Goal: Information Seeking & Learning: Learn about a topic

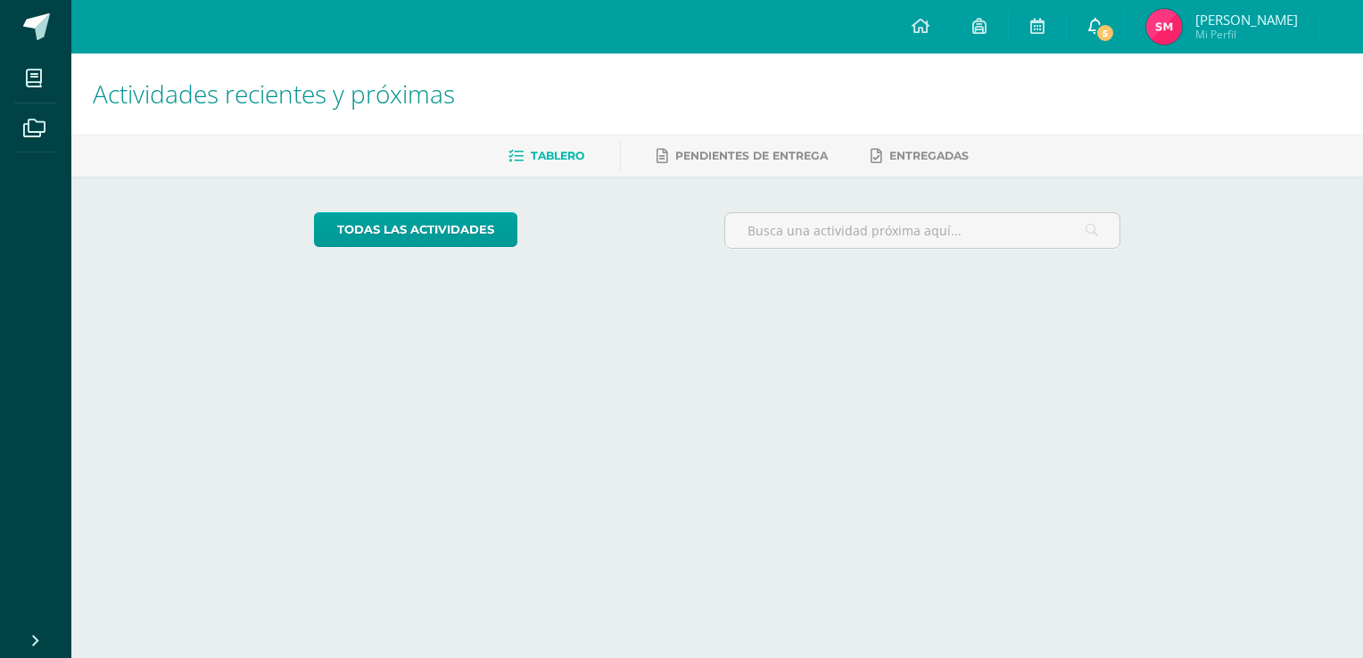
drag, startPoint x: 0, startPoint y: 0, endPoint x: 1096, endPoint y: 25, distance: 1096.7
click at [1096, 25] on link "5" at bounding box center [1095, 27] width 57 height 54
click at [1115, 41] on span "5" at bounding box center [1105, 33] width 20 height 20
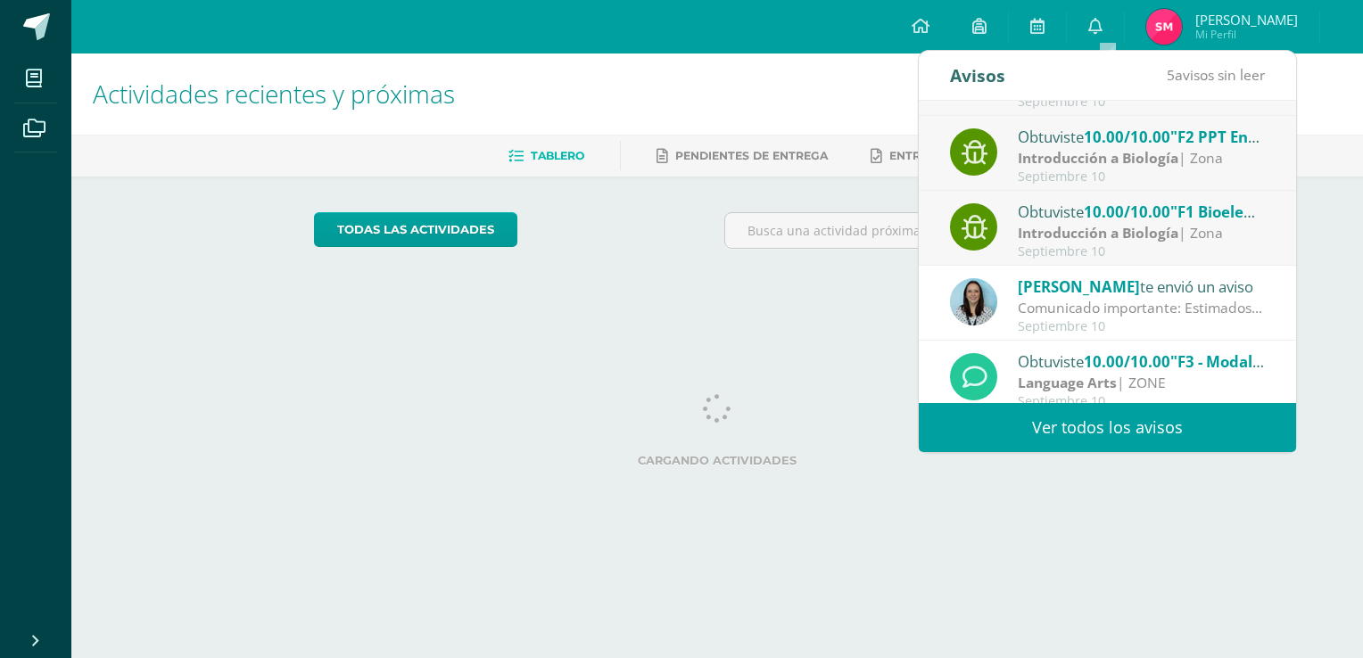
scroll to position [207, 0]
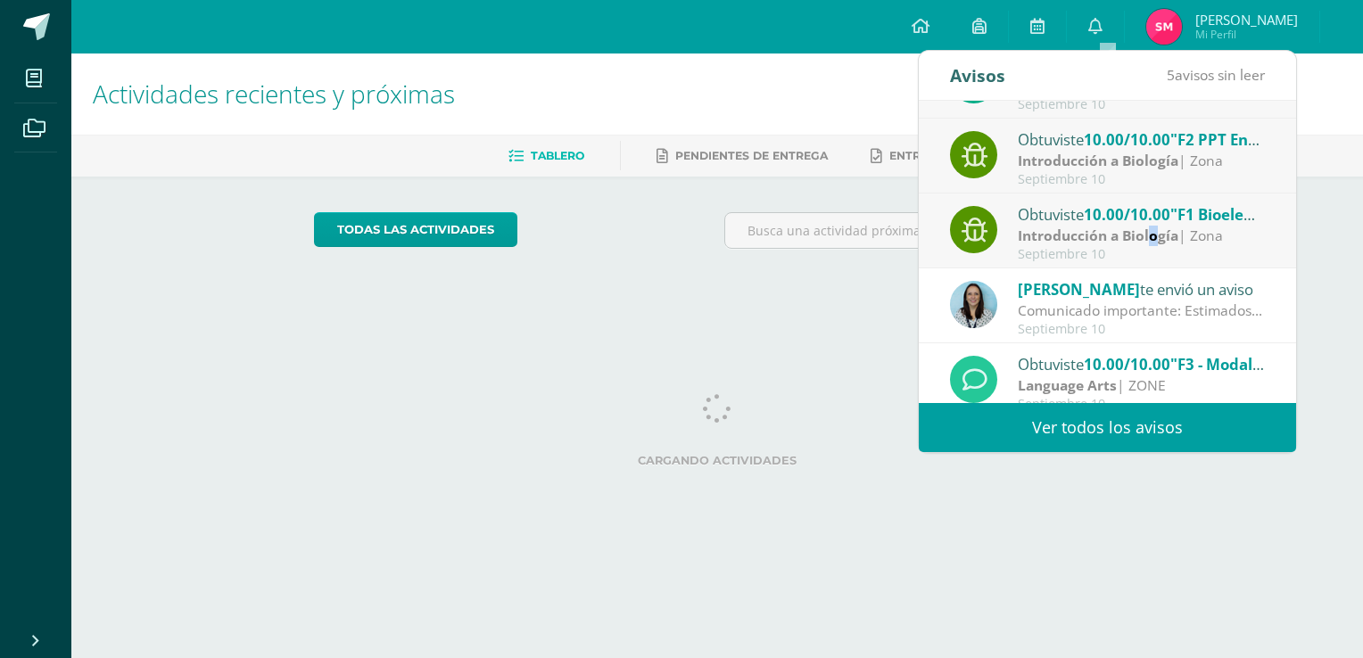
click at [1155, 233] on strong "Introducción a Biología" at bounding box center [1098, 236] width 161 height 20
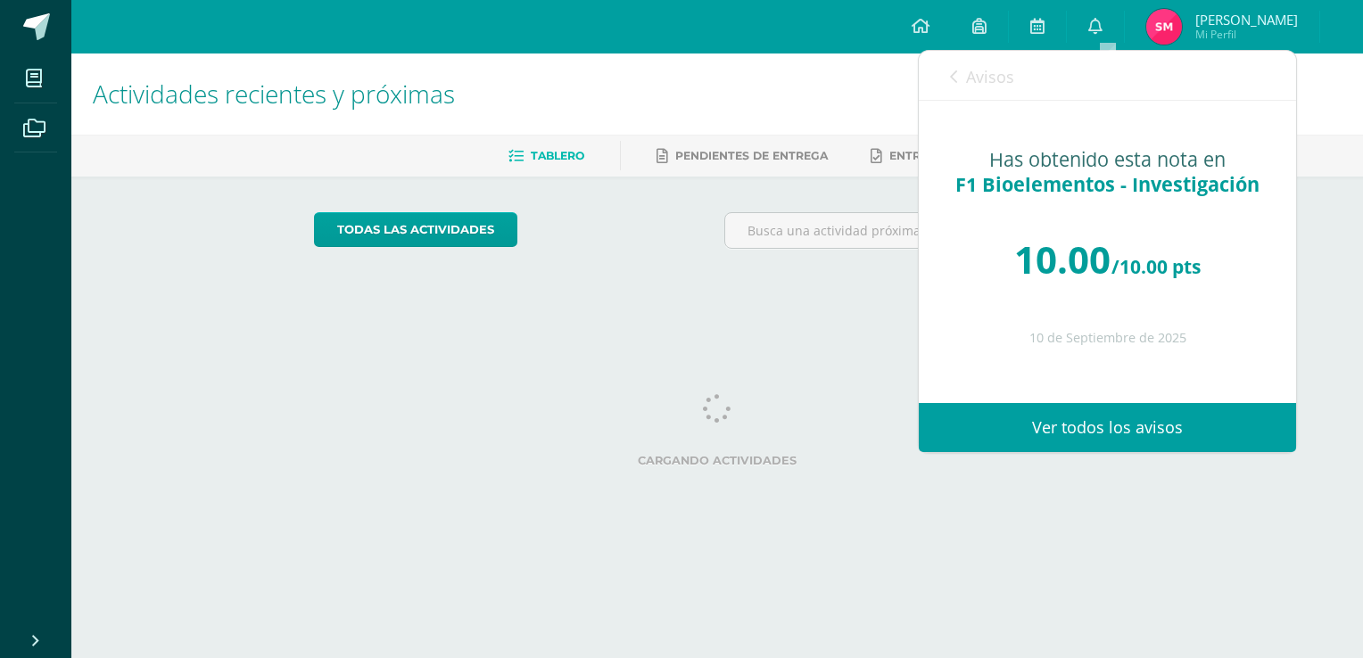
drag, startPoint x: 929, startPoint y: 57, endPoint x: 942, endPoint y: 70, distance: 18.3
click at [932, 61] on div "Avisos 4 avisos sin leer Avisos" at bounding box center [1107, 76] width 377 height 50
click at [953, 74] on icon at bounding box center [953, 77] width 7 height 14
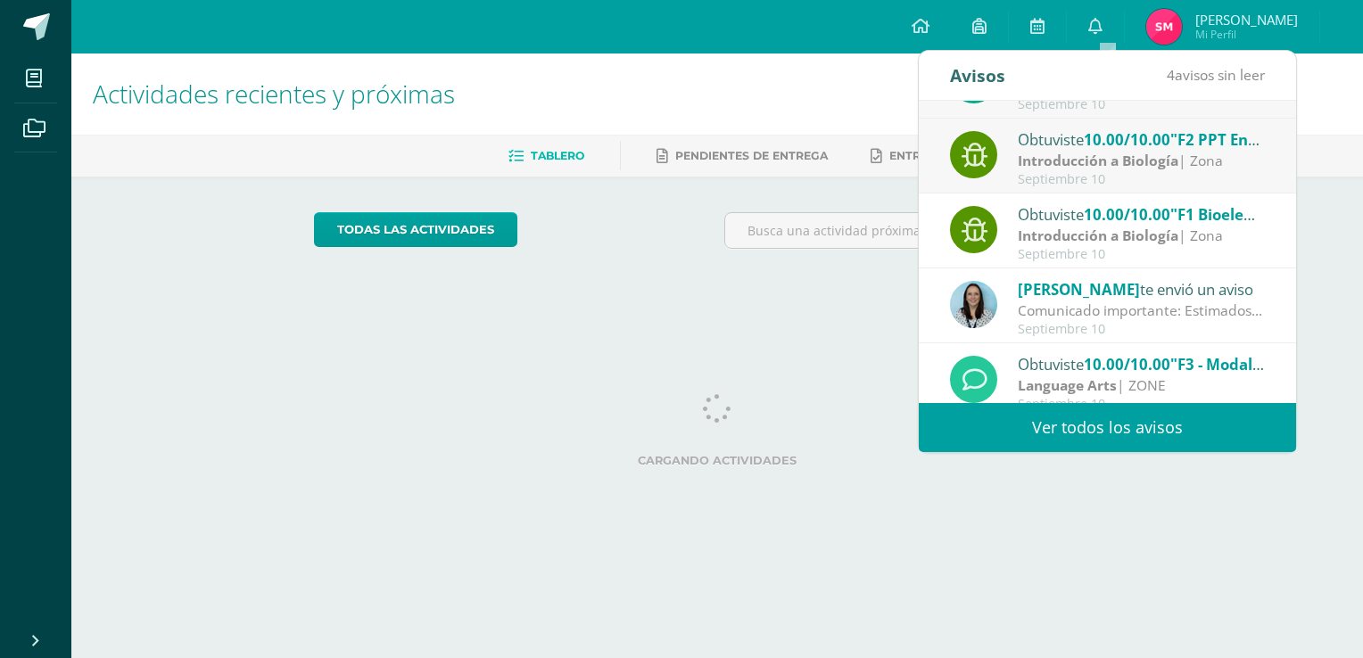
click at [1074, 254] on div "Septiembre 10" at bounding box center [1142, 254] width 248 height 15
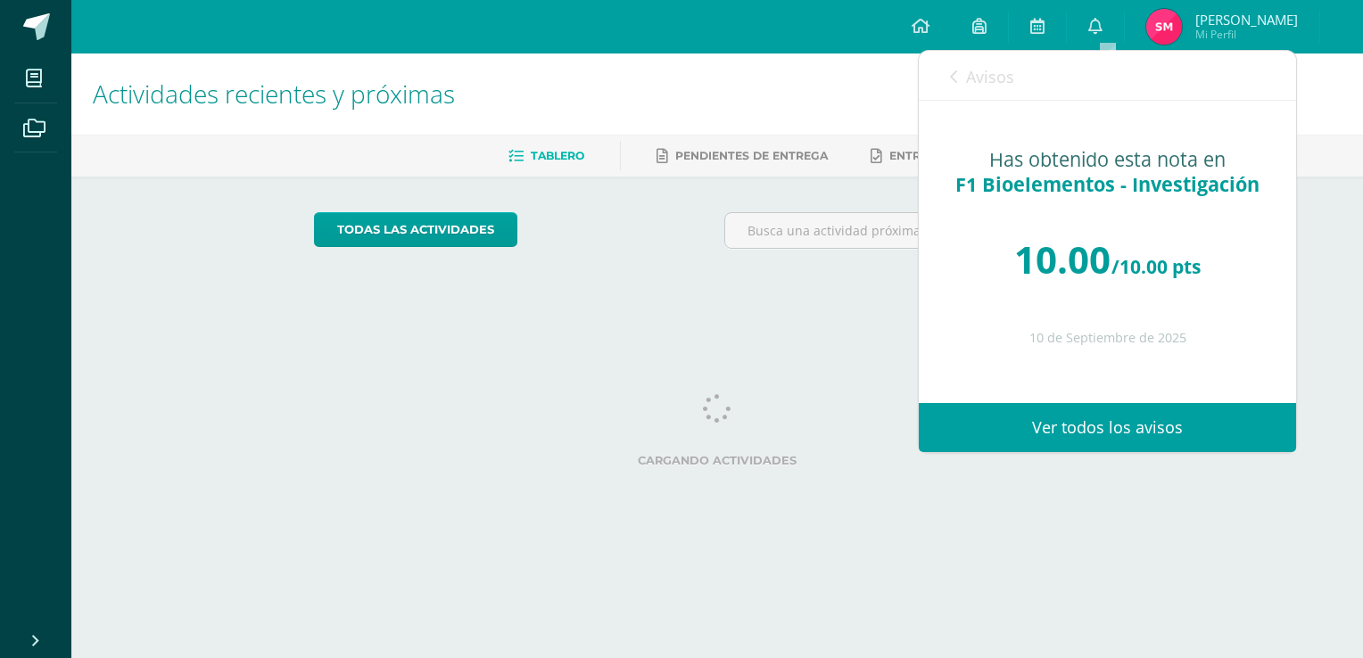
click at [967, 78] on span "Avisos" at bounding box center [990, 76] width 48 height 21
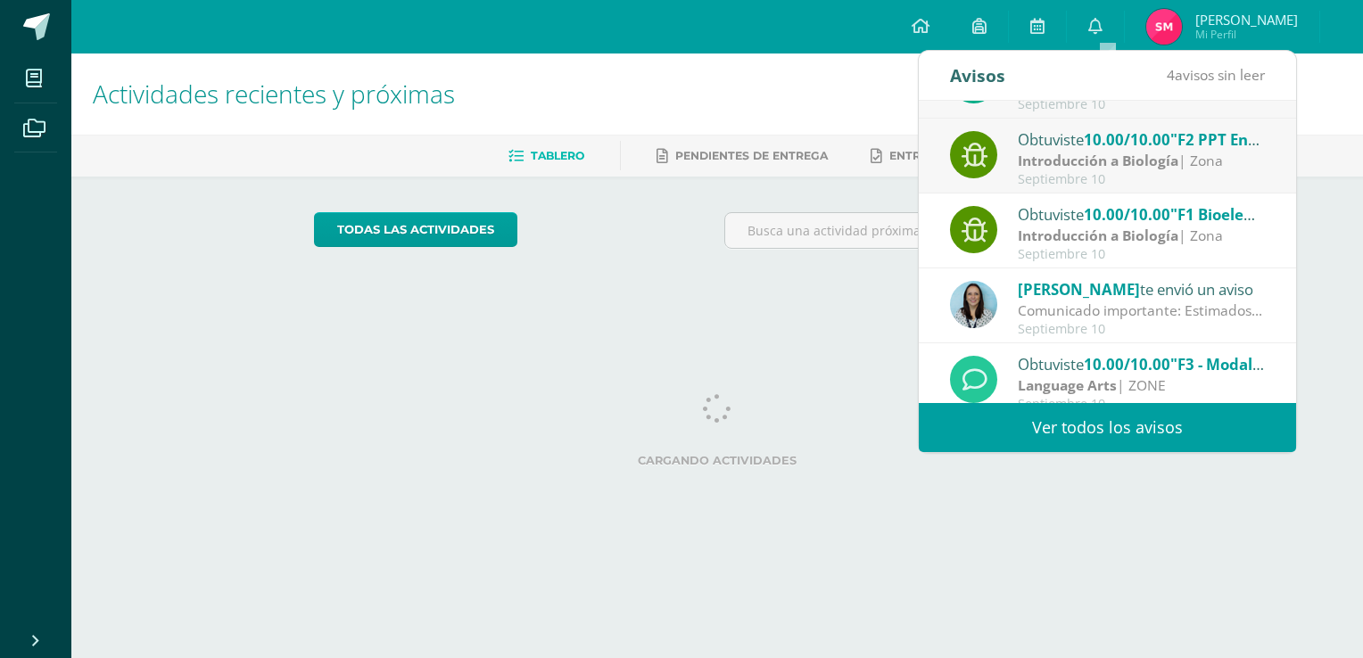
click at [1104, 166] on strong "Introducción a Biología" at bounding box center [1098, 161] width 161 height 20
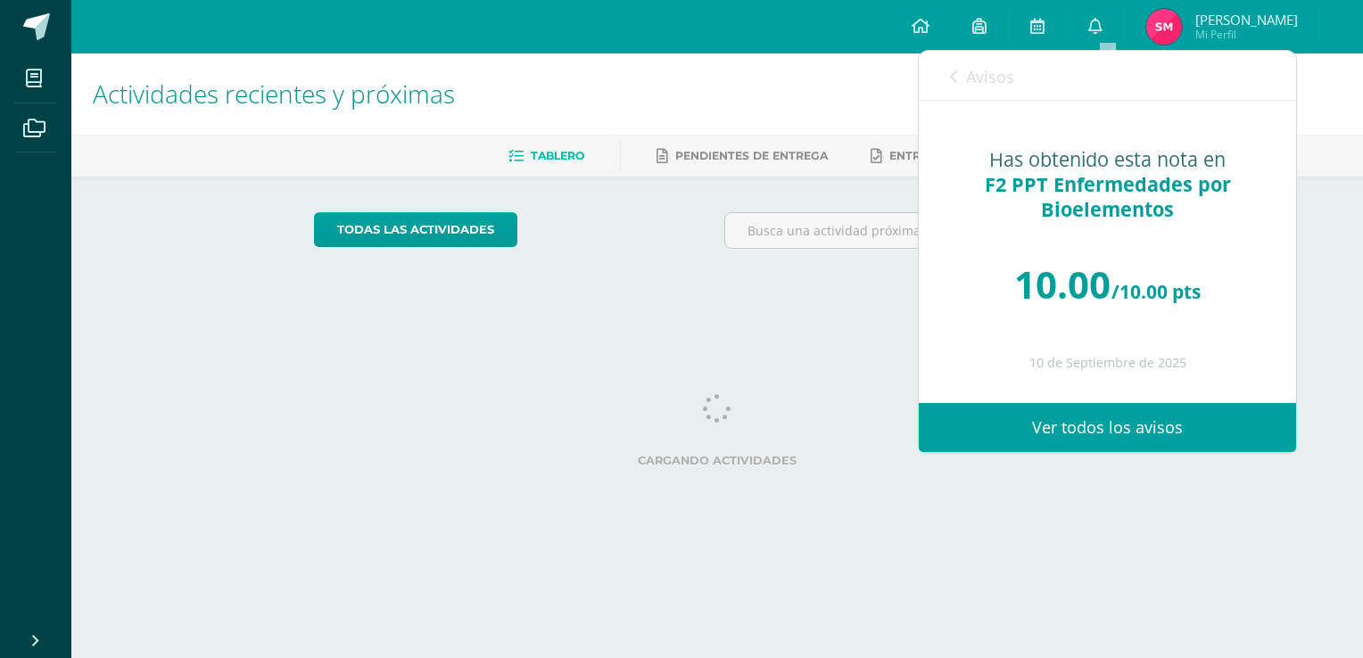
click at [977, 71] on span "Avisos" at bounding box center [990, 76] width 48 height 21
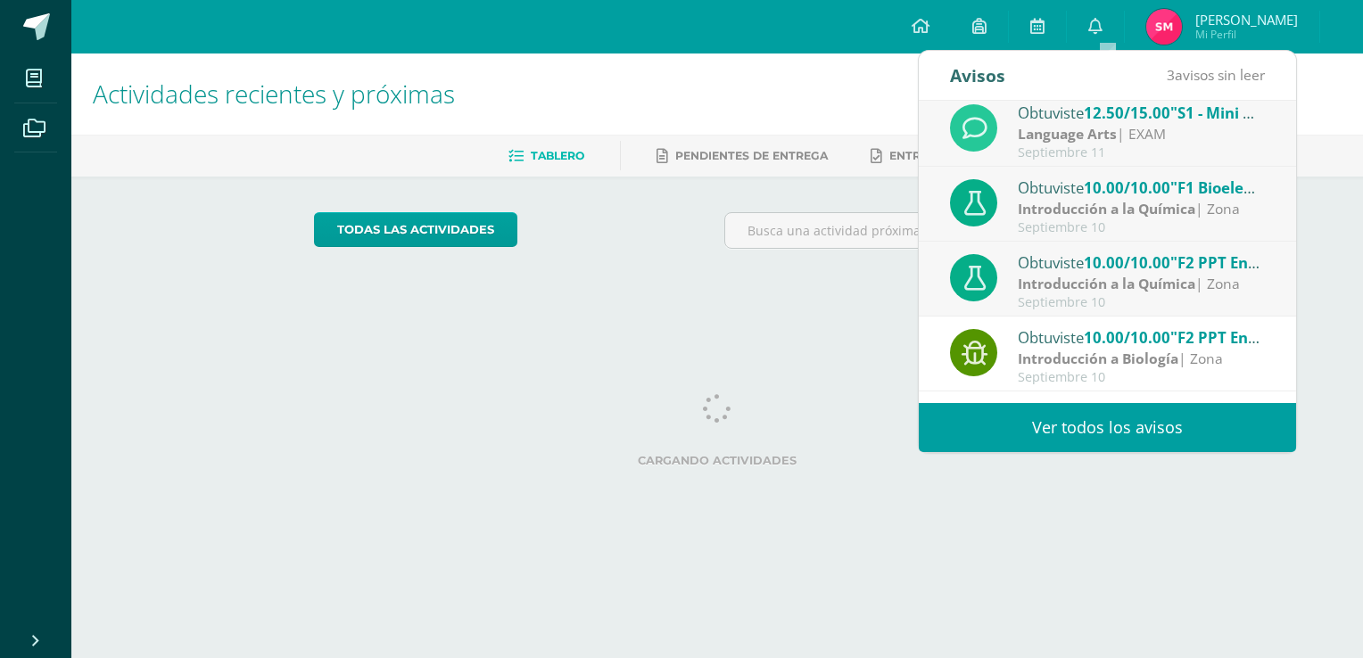
scroll to position [0, 0]
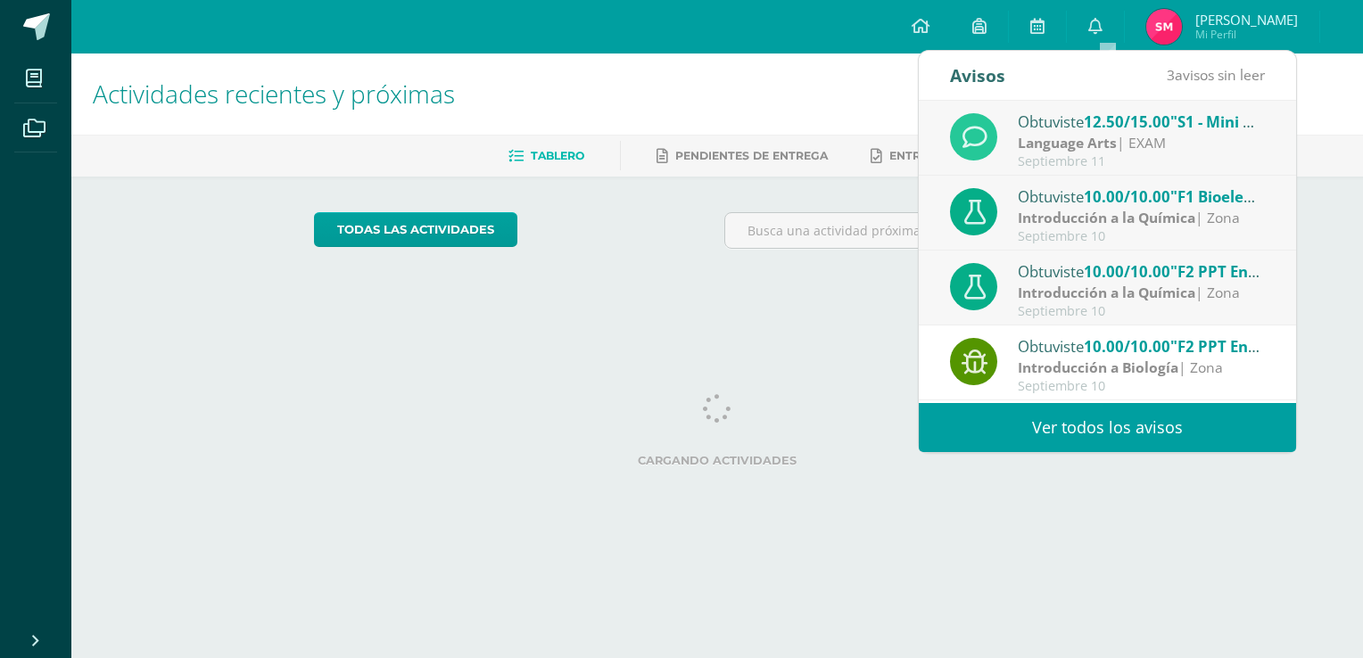
click at [1120, 262] on span "10.00/10.00" at bounding box center [1127, 271] width 87 height 21
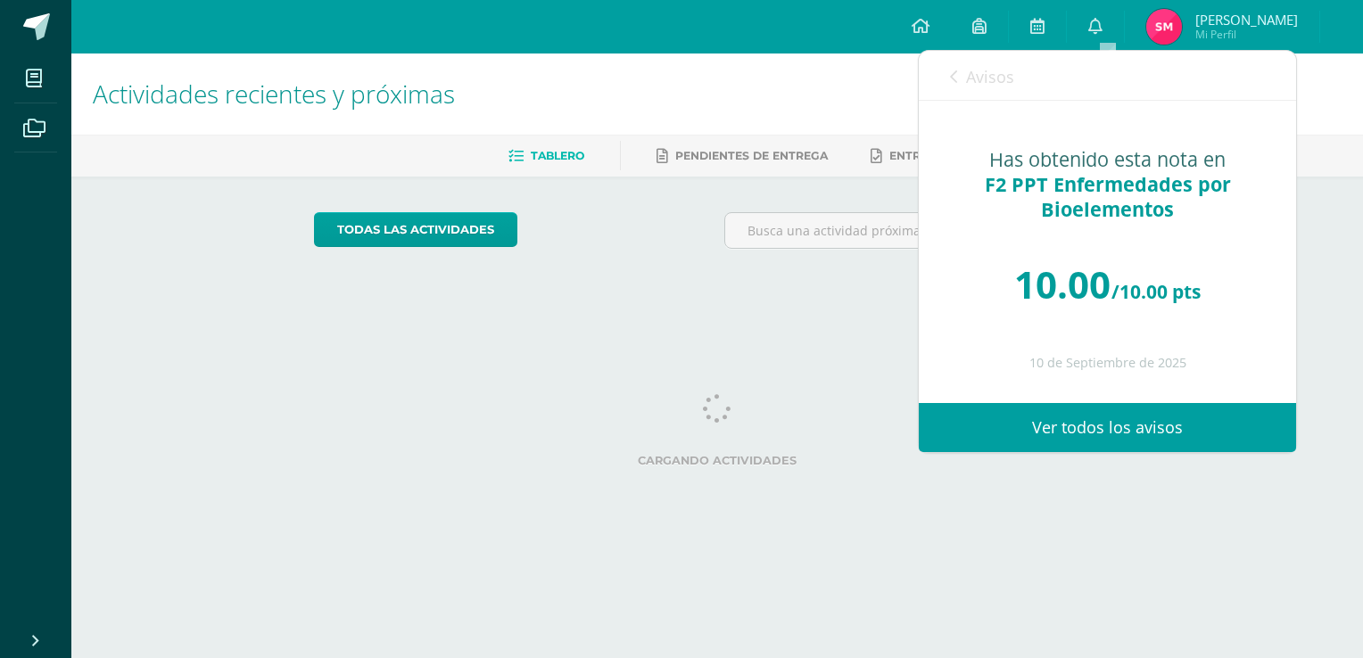
click at [970, 66] on span "Avisos" at bounding box center [990, 76] width 48 height 21
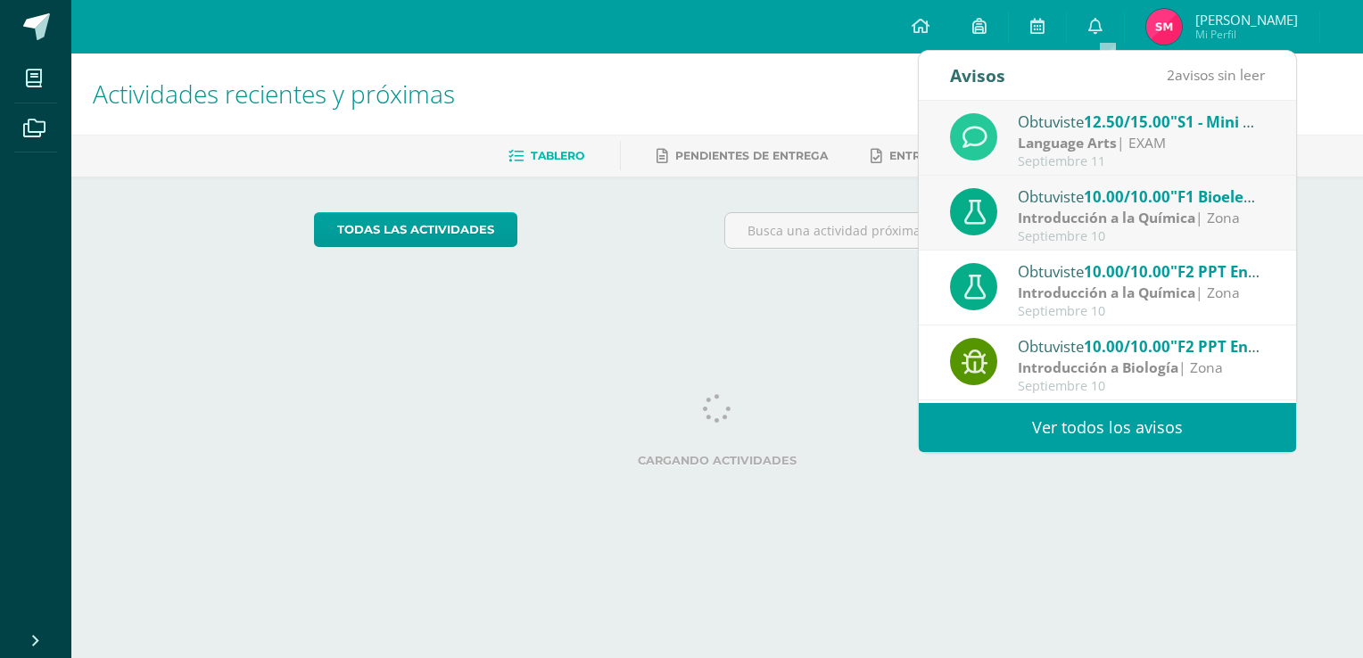
click at [1109, 217] on strong "Introducción a la Química" at bounding box center [1107, 218] width 178 height 20
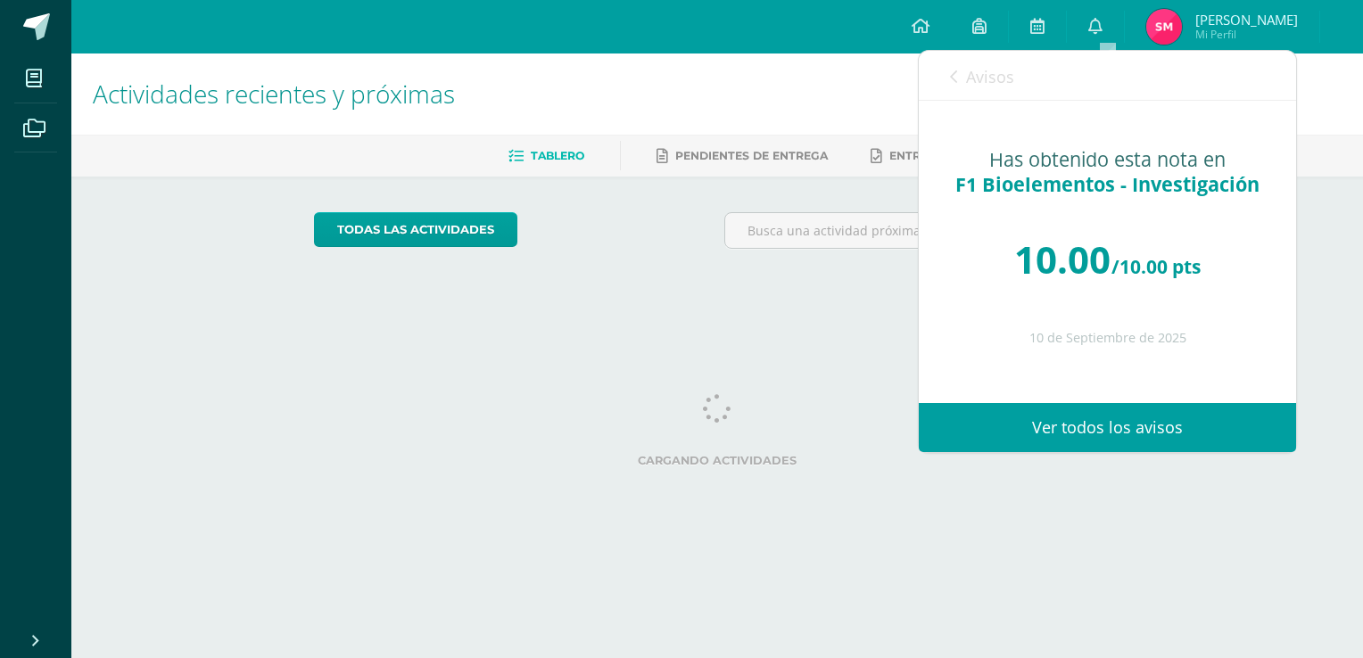
click at [971, 84] on span "Avisos" at bounding box center [990, 76] width 48 height 21
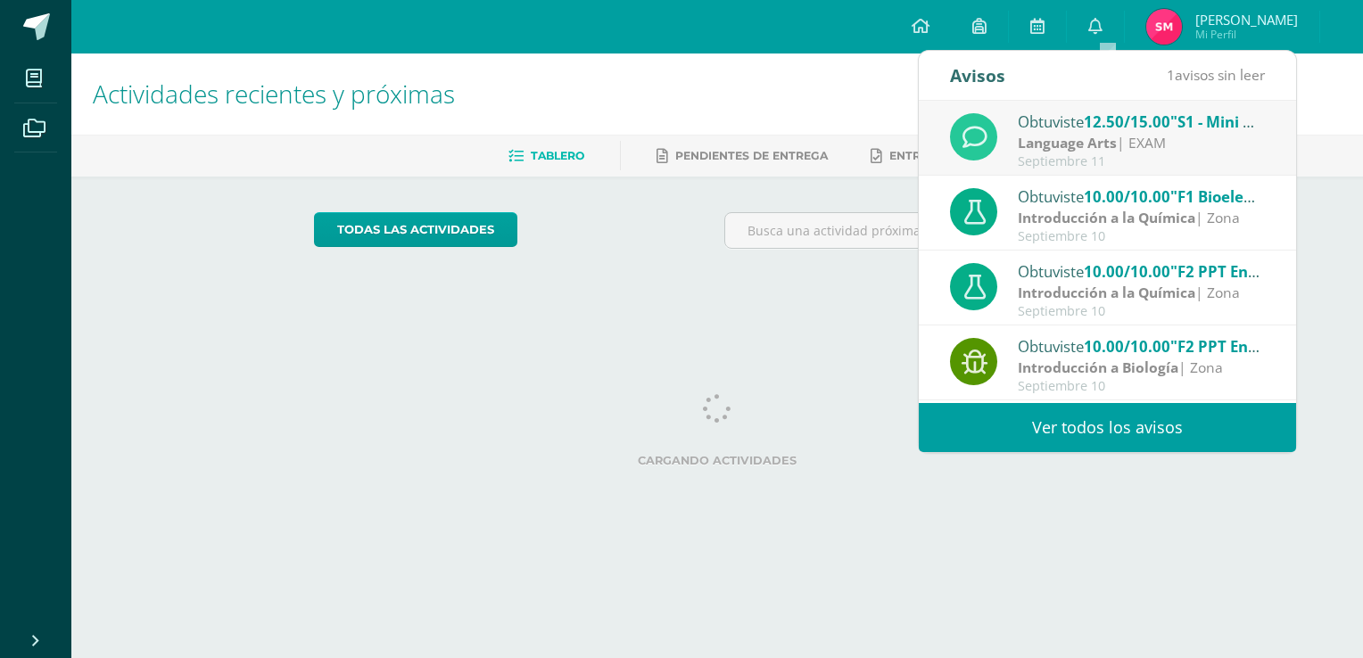
drag, startPoint x: 971, startPoint y: 84, endPoint x: 1076, endPoint y: 161, distance: 129.5
click at [1076, 161] on div "Septiembre 11" at bounding box center [1142, 161] width 248 height 15
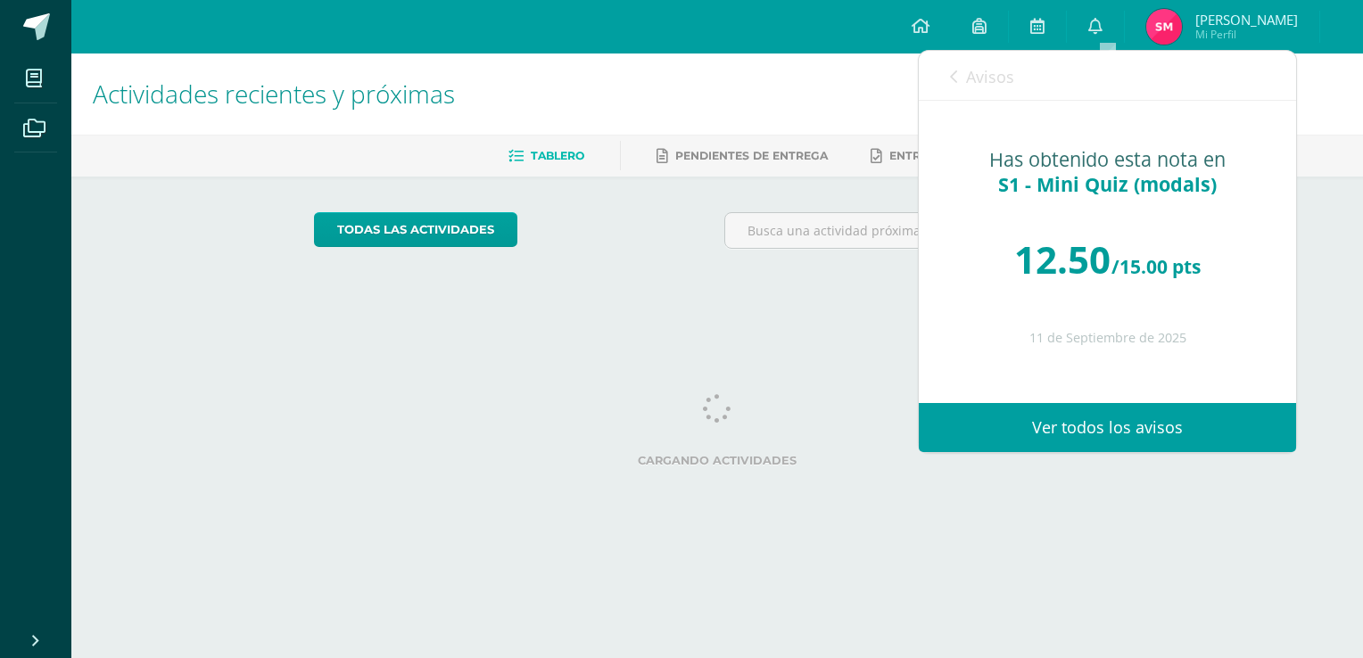
click at [959, 78] on link "Avisos" at bounding box center [982, 76] width 64 height 51
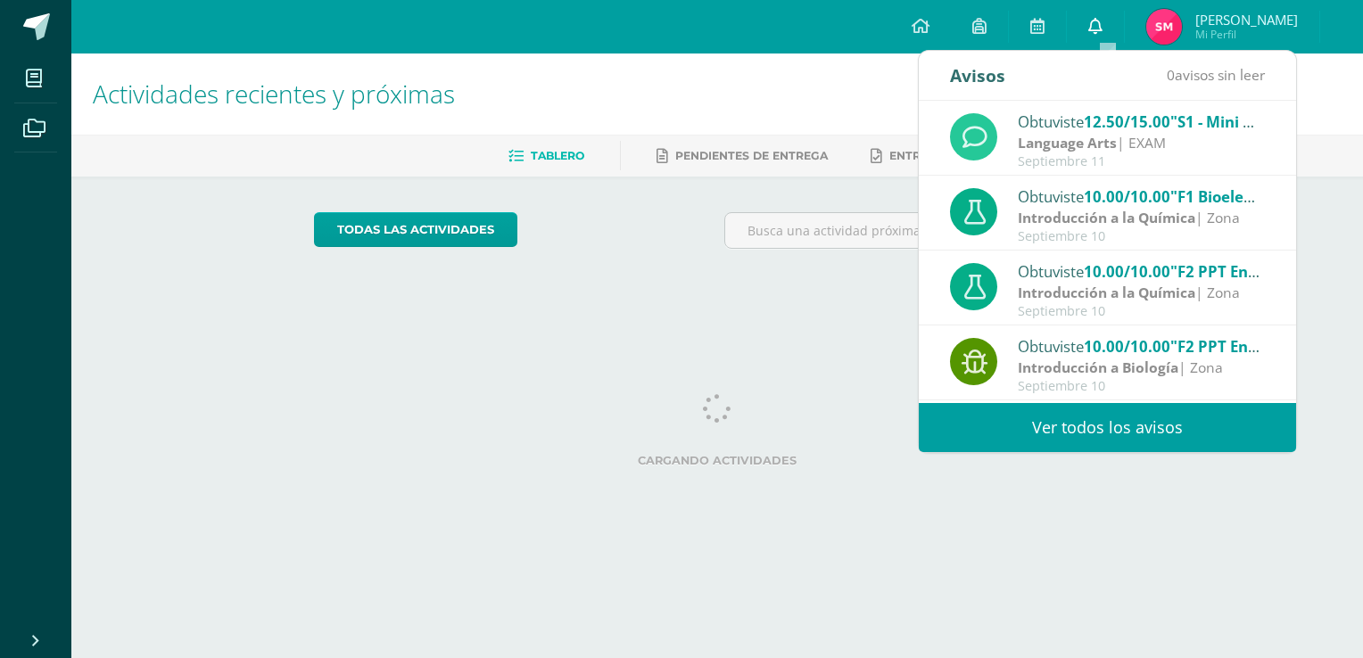
click at [1103, 25] on icon at bounding box center [1095, 26] width 14 height 16
click at [1117, 27] on link "0" at bounding box center [1095, 27] width 57 height 54
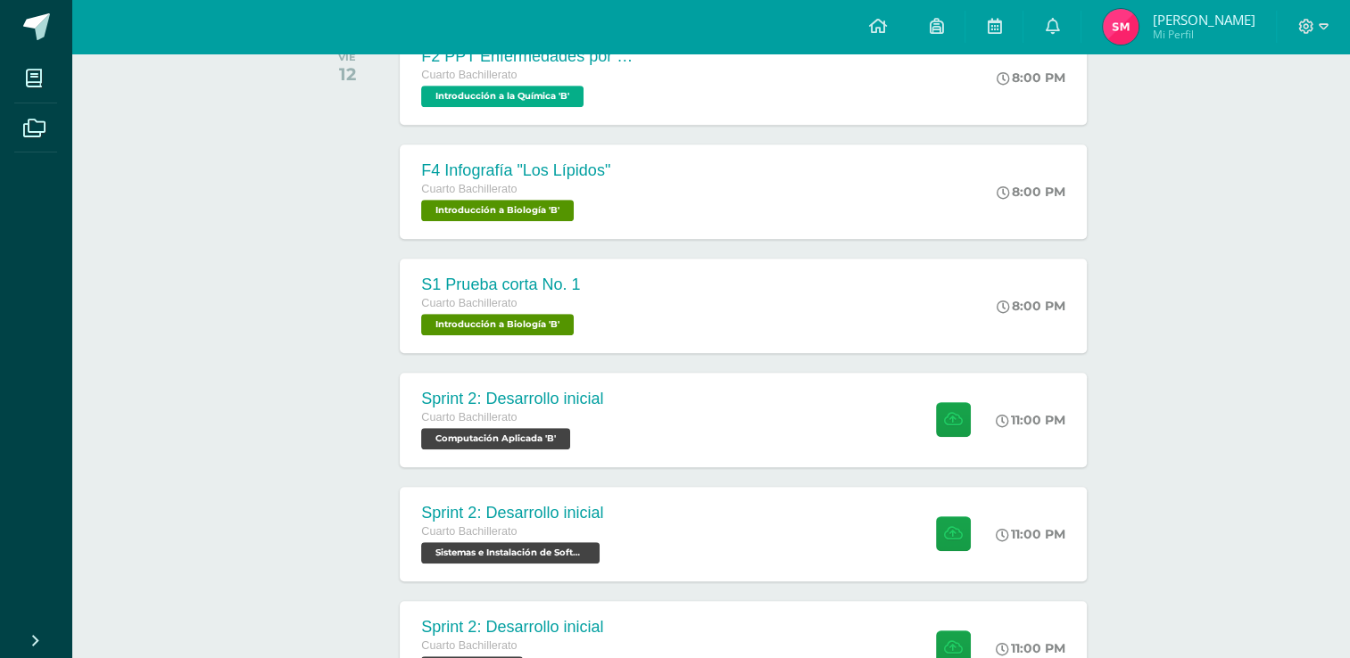
scroll to position [1245, 0]
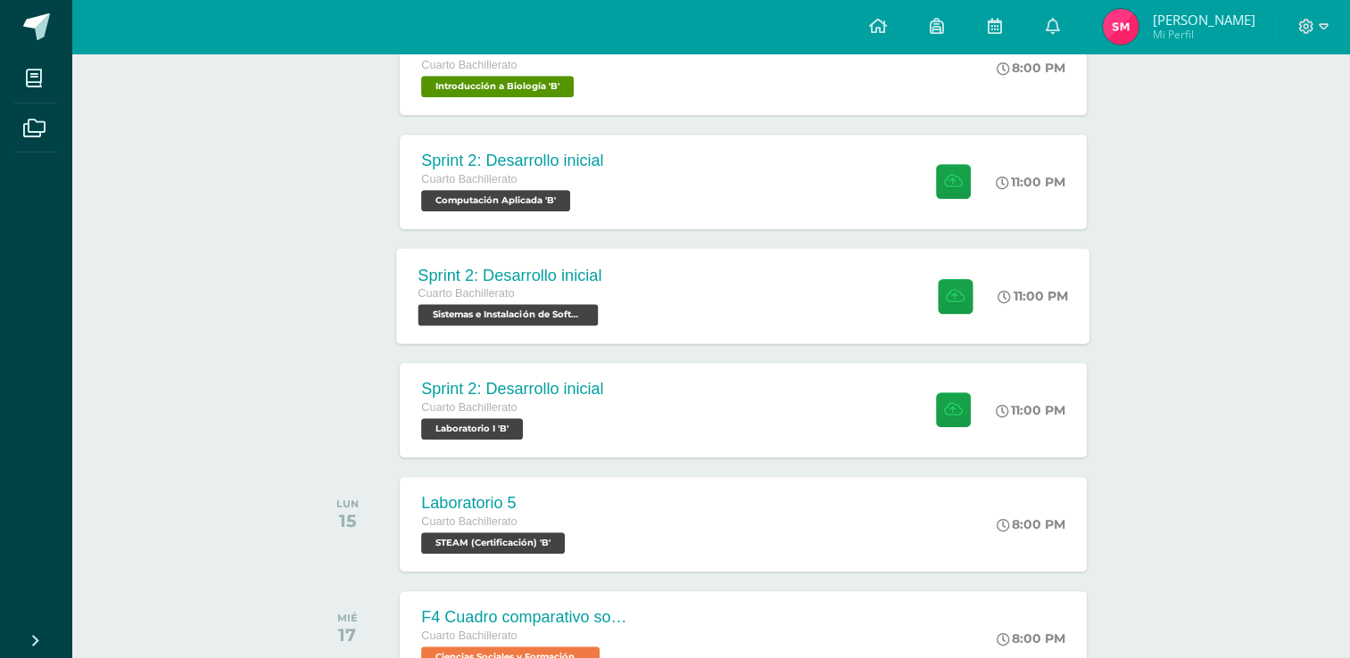
click at [740, 299] on div "Sprint 2: Desarrollo inicial Cuarto Bachillerato Sistemas e Instalación de Soft…" at bounding box center [743, 295] width 693 height 95
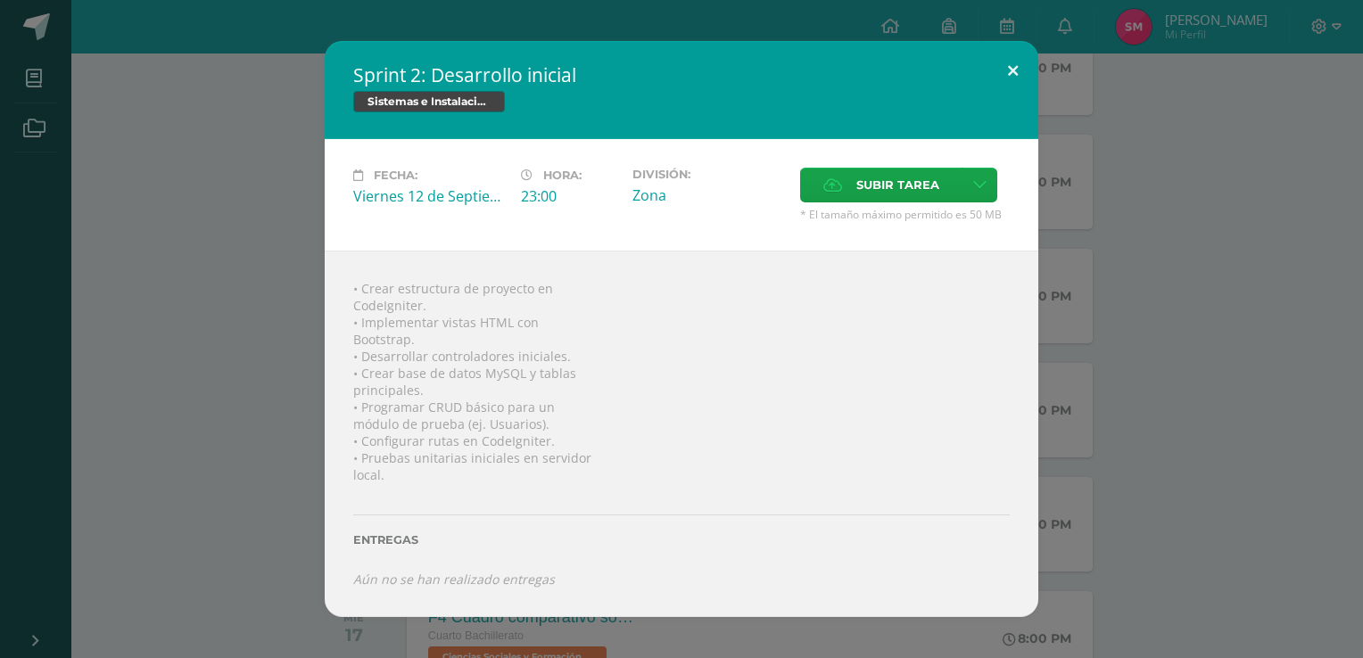
click at [1016, 68] on button at bounding box center [1013, 71] width 51 height 61
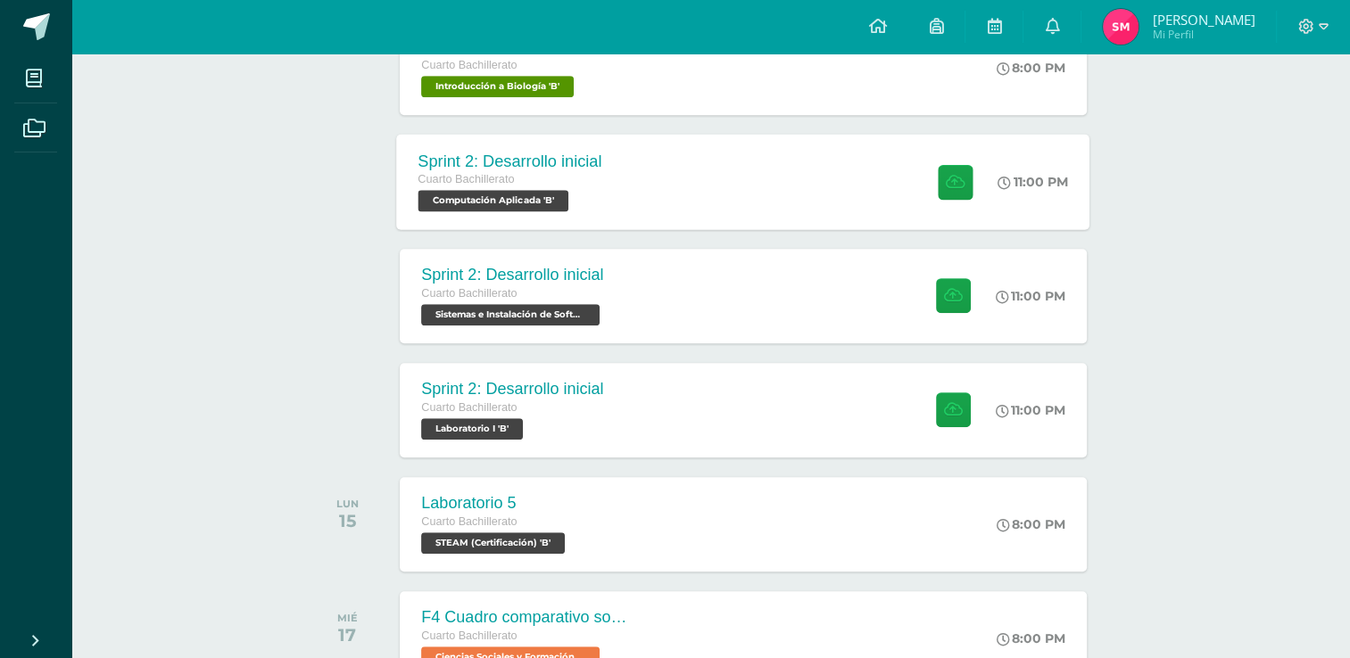
click at [677, 190] on div "Sprint 2: Desarrollo inicial Cuarto Bachillerato Computación Aplicada 'B' 11:00…" at bounding box center [743, 181] width 693 height 95
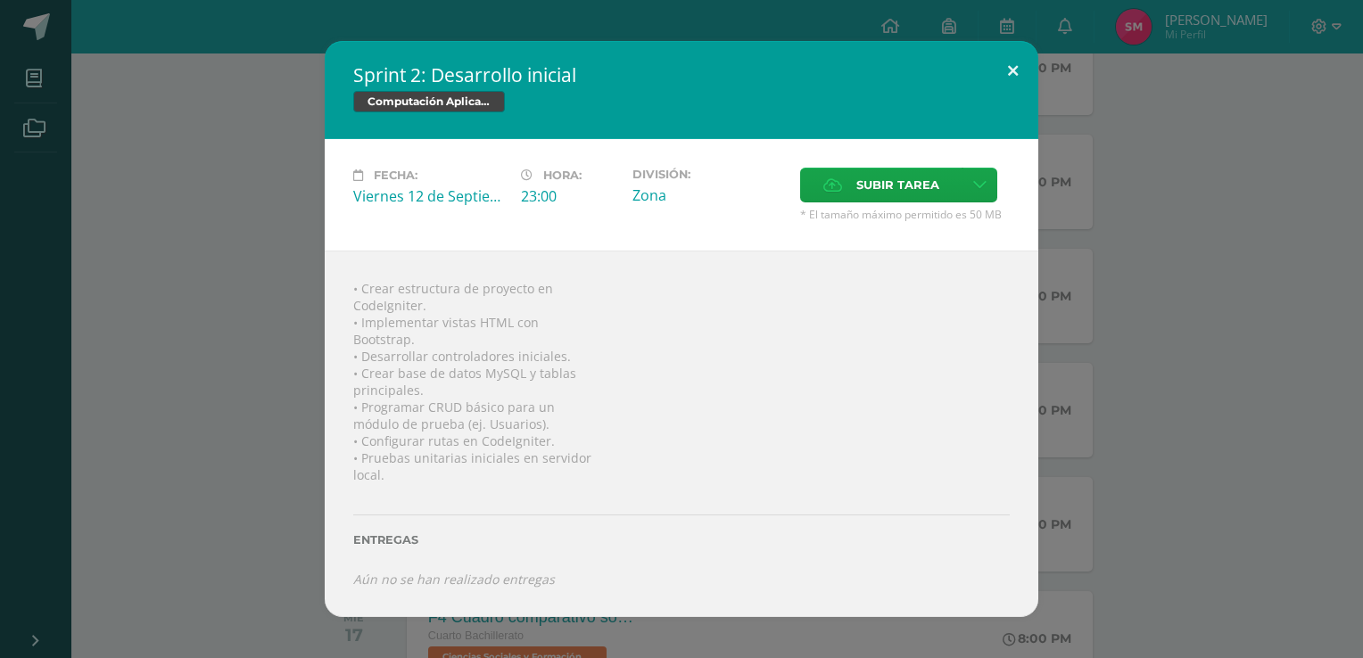
click at [1006, 70] on button at bounding box center [1013, 71] width 51 height 61
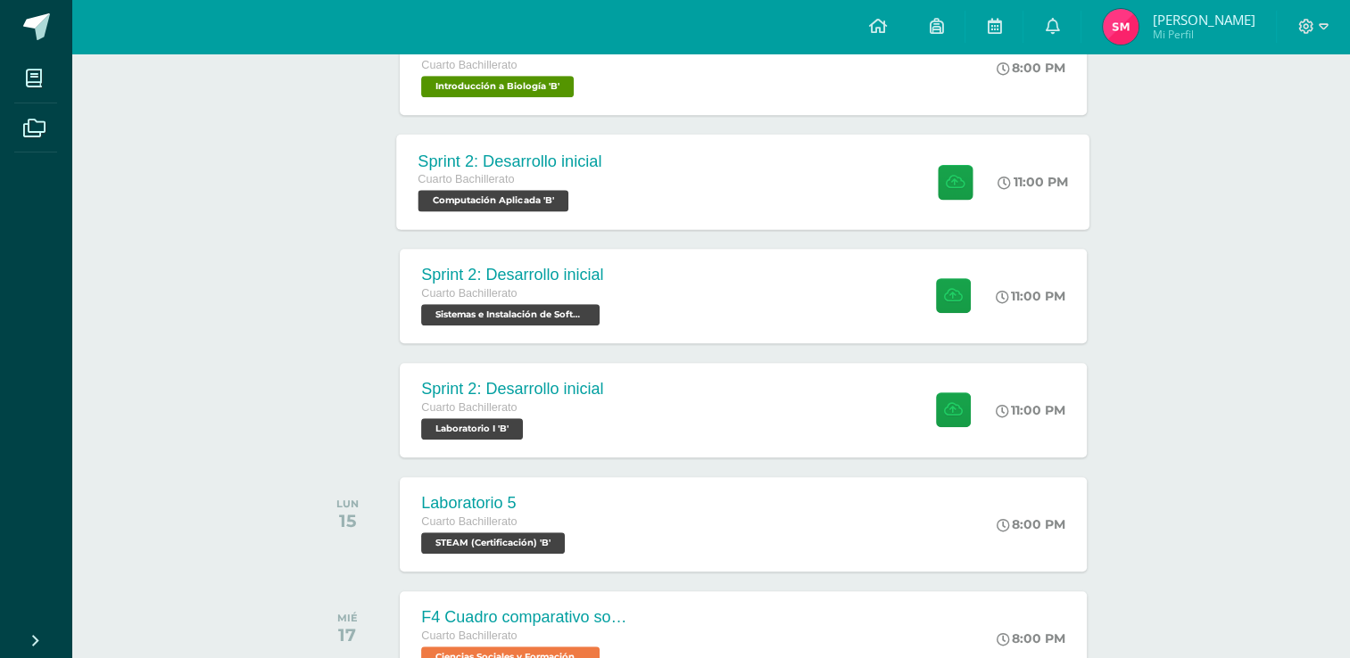
click at [657, 169] on div "Sprint 2: Desarrollo inicial Cuarto Bachillerato Computación Aplicada 'B' 11:00…" at bounding box center [743, 181] width 693 height 95
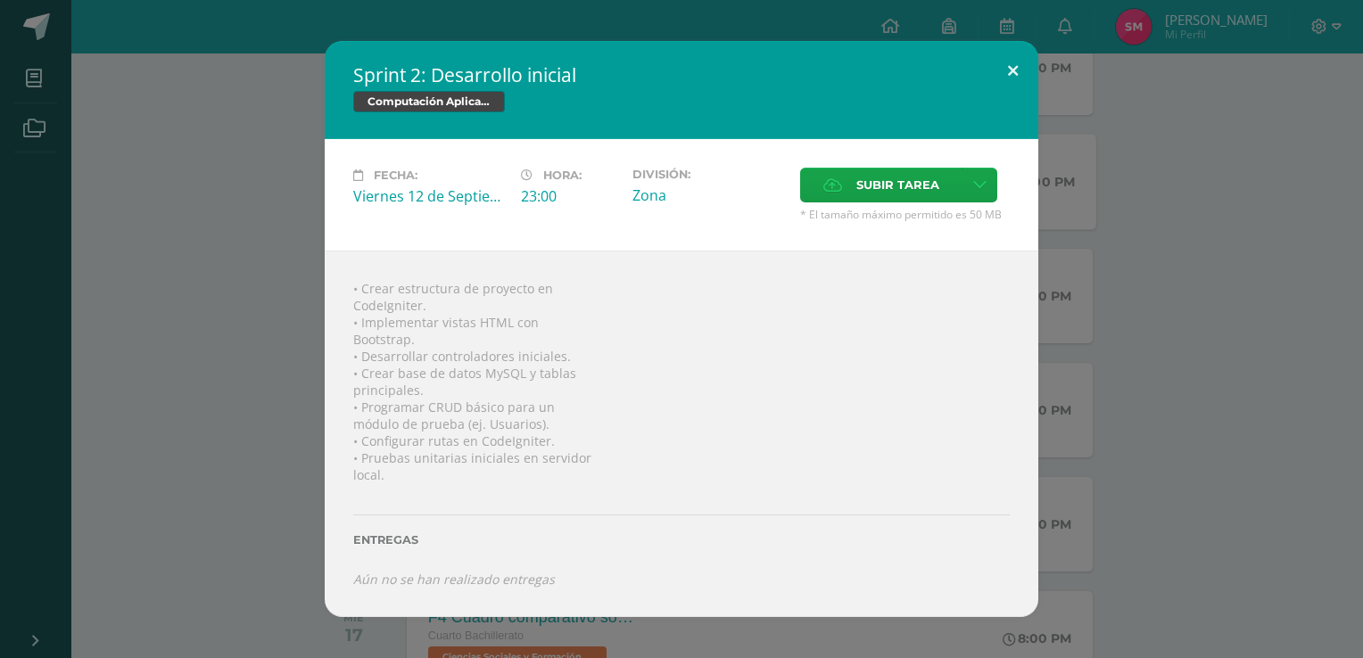
click at [1009, 66] on button at bounding box center [1013, 71] width 51 height 61
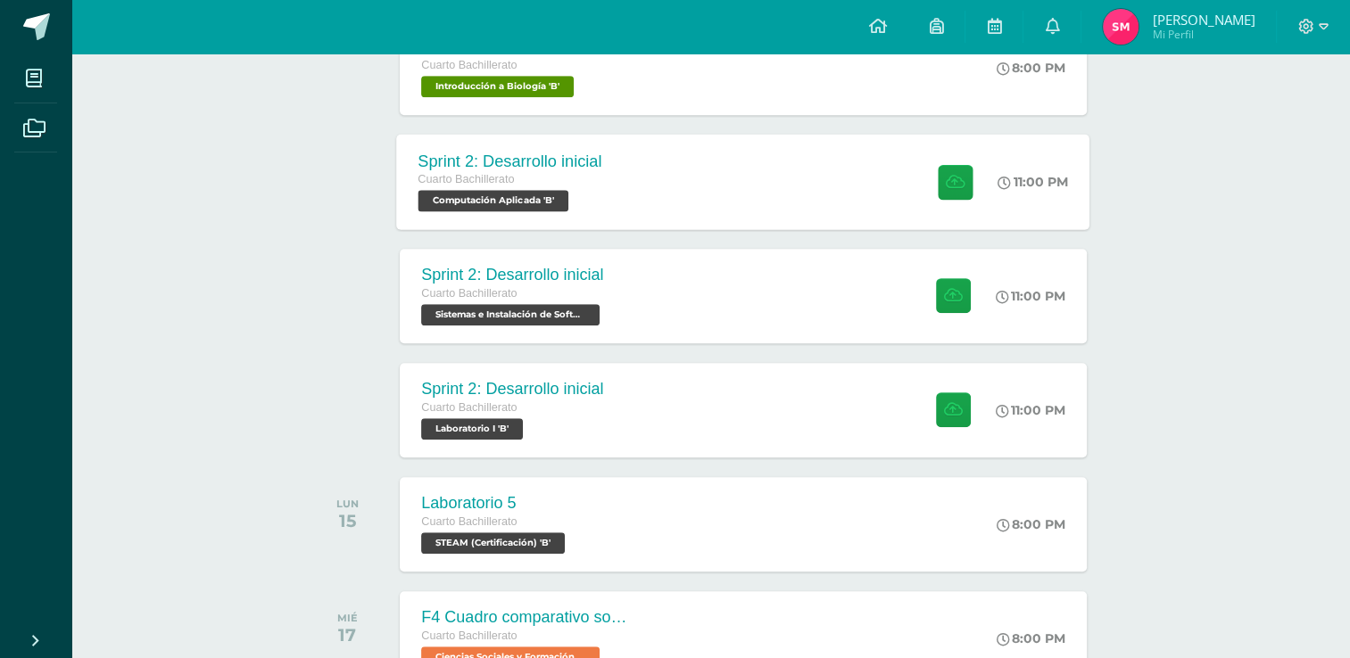
click at [698, 159] on div "Sprint 2: Desarrollo inicial Cuarto Bachillerato Computación Aplicada 'B' 11:00…" at bounding box center [743, 181] width 693 height 95
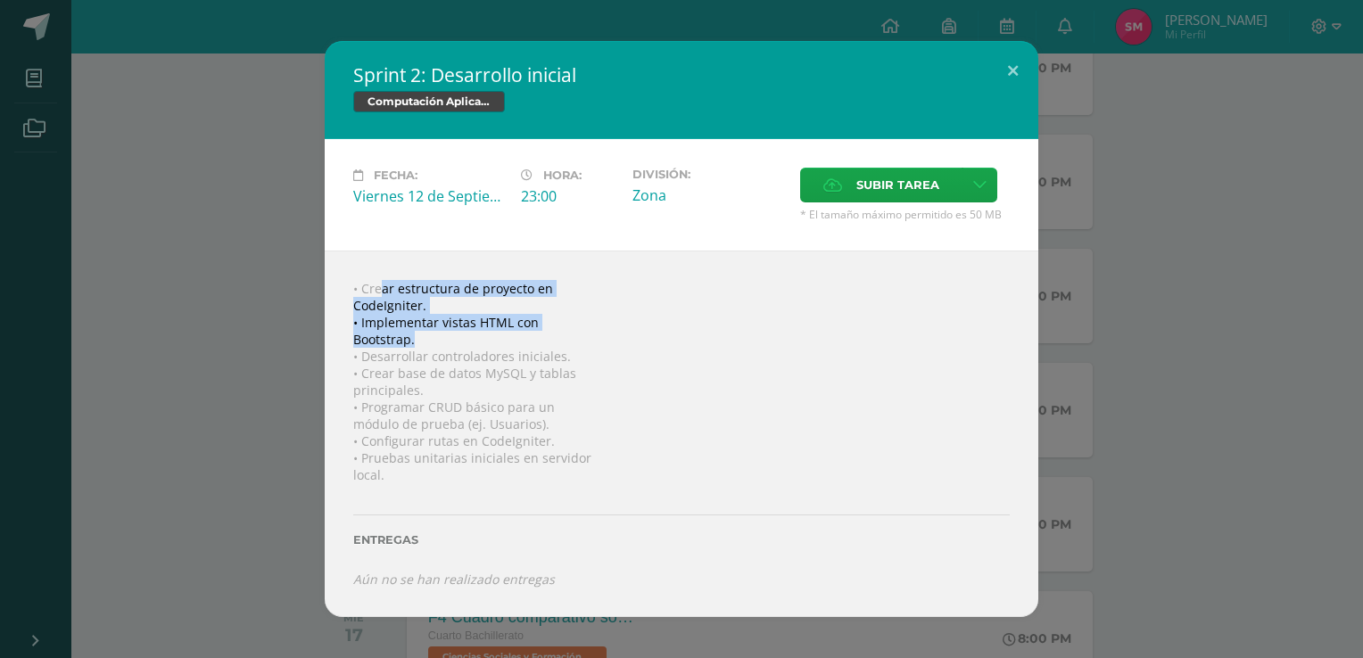
drag, startPoint x: 437, startPoint y: 337, endPoint x: 343, endPoint y: 289, distance: 105.3
click at [343, 289] on div "• Crear estructura de proyecto en CodeIgniter. • Implementar vistas HTML con Bo…" at bounding box center [682, 434] width 714 height 367
drag, startPoint x: 343, startPoint y: 289, endPoint x: 545, endPoint y: 351, distance: 211.1
click at [545, 351] on div "• Crear estructura de proyecto en CodeIgniter. • Implementar vistas HTML con Bo…" at bounding box center [682, 434] width 714 height 367
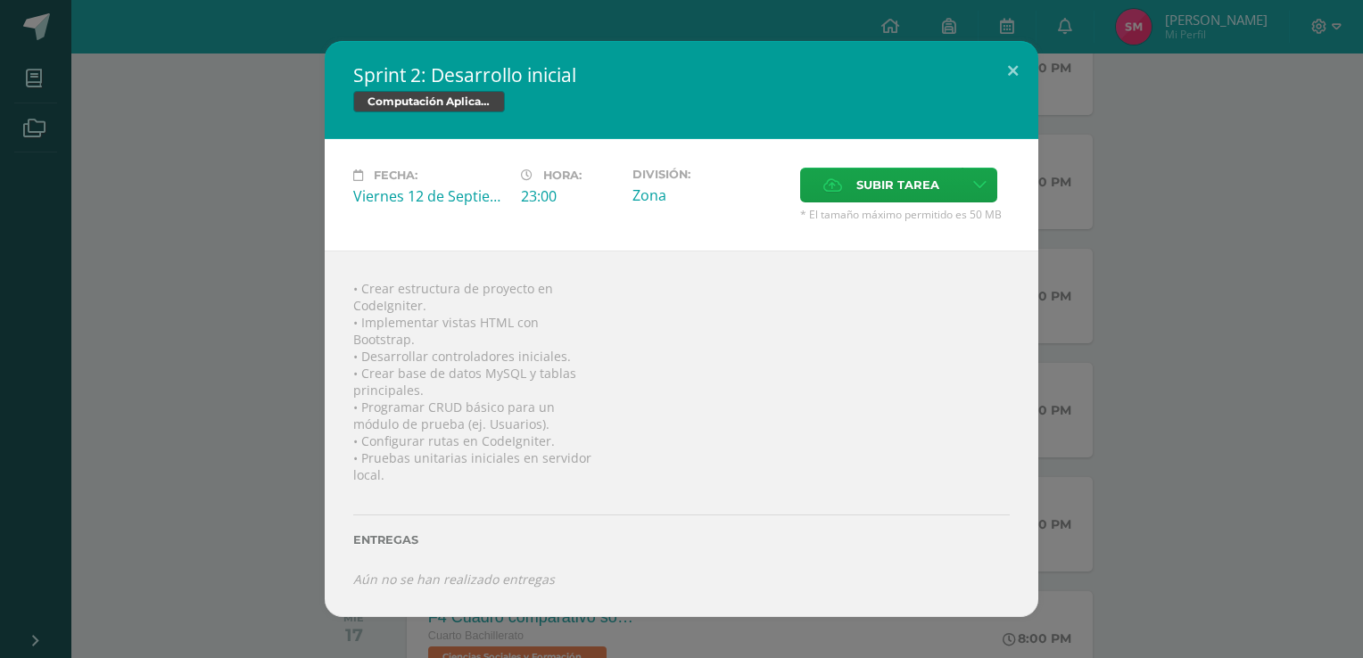
click at [582, 356] on div "• Crear estructura de proyecto en CodeIgniter. • Implementar vistas HTML con Bo…" at bounding box center [682, 434] width 714 height 367
click at [508, 388] on div "• Crear estructura de proyecto en CodeIgniter. • Implementar vistas HTML con Bo…" at bounding box center [682, 434] width 714 height 367
click at [553, 399] on div "• Crear estructura de proyecto en CodeIgniter. • Implementar vistas HTML con Bo…" at bounding box center [682, 434] width 714 height 367
click at [553, 448] on div "• Crear estructura de proyecto en CodeIgniter. • Implementar vistas HTML con Bo…" at bounding box center [682, 434] width 714 height 367
click at [392, 475] on div "• Crear estructura de proyecto en CodeIgniter. • Implementar vistas HTML con Bo…" at bounding box center [682, 434] width 714 height 367
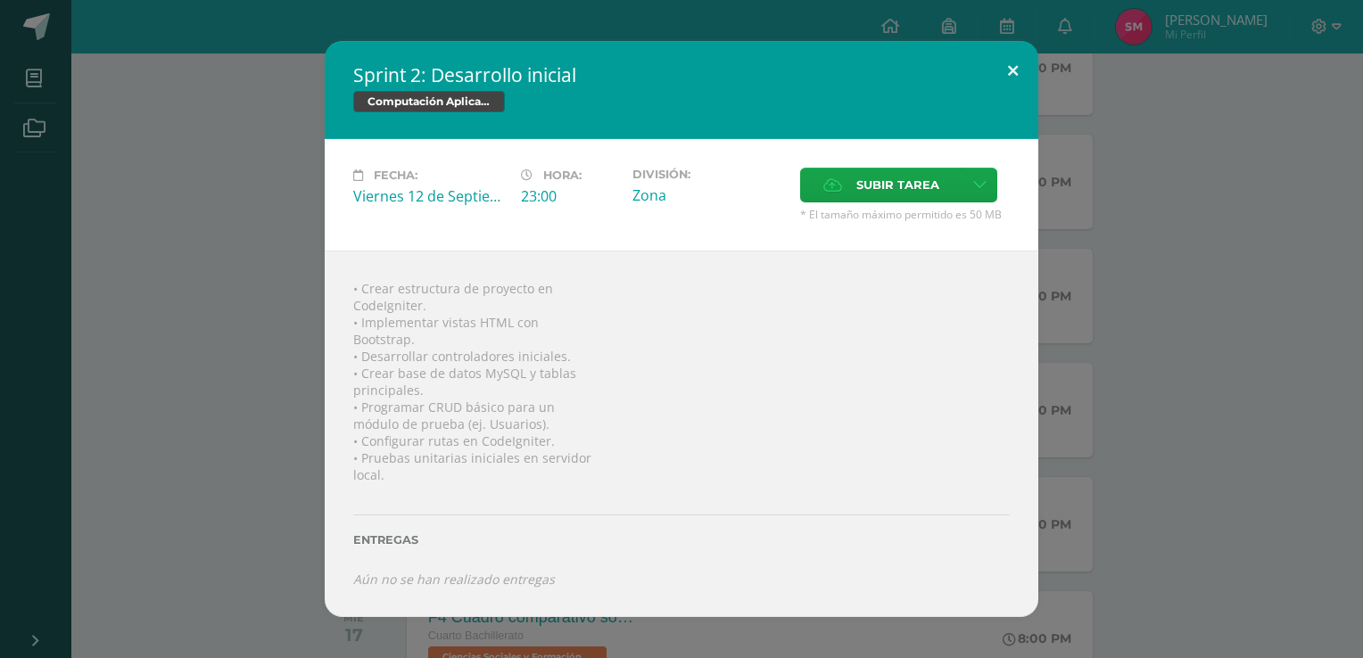
click at [1021, 80] on button at bounding box center [1013, 71] width 51 height 61
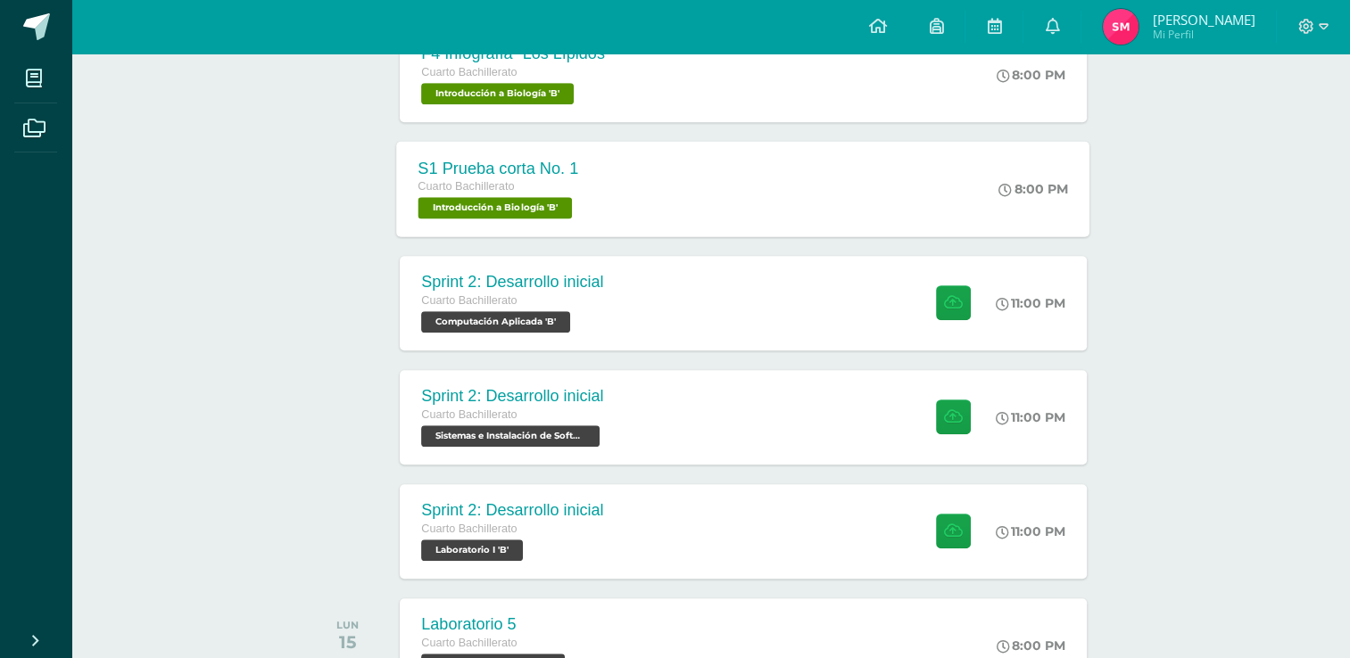
scroll to position [978, 0]
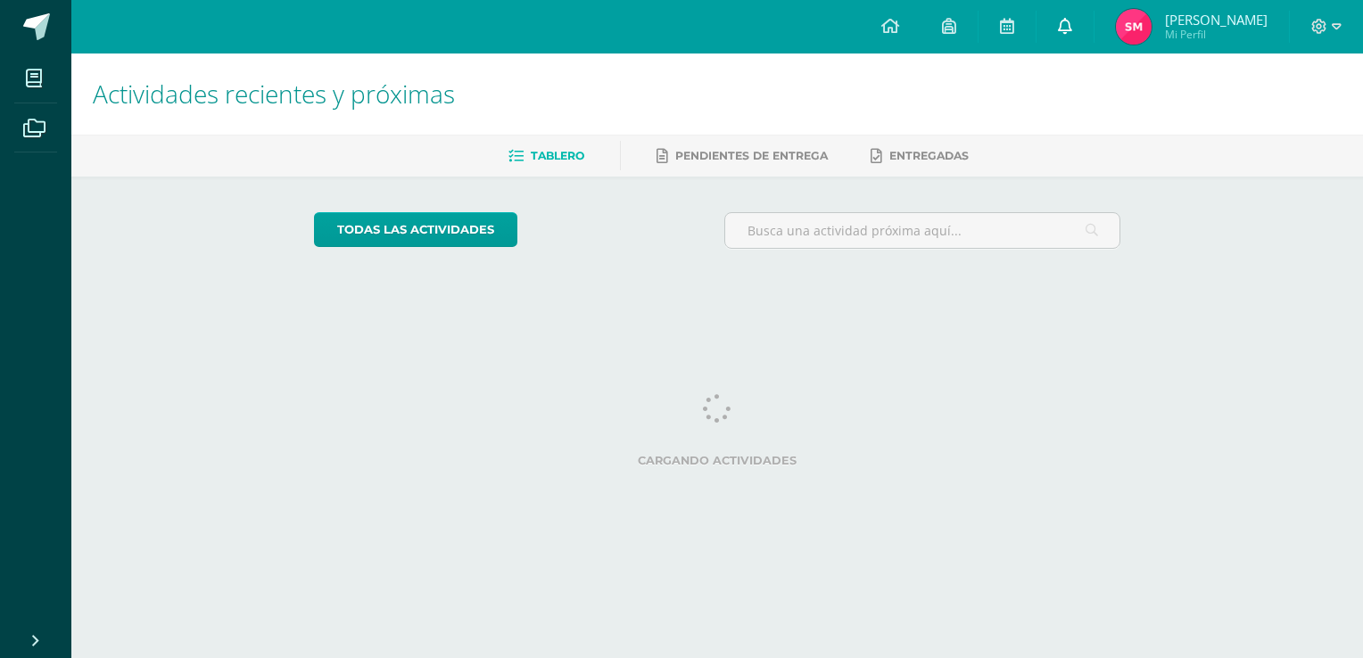
click at [1088, 30] on link at bounding box center [1065, 27] width 57 height 54
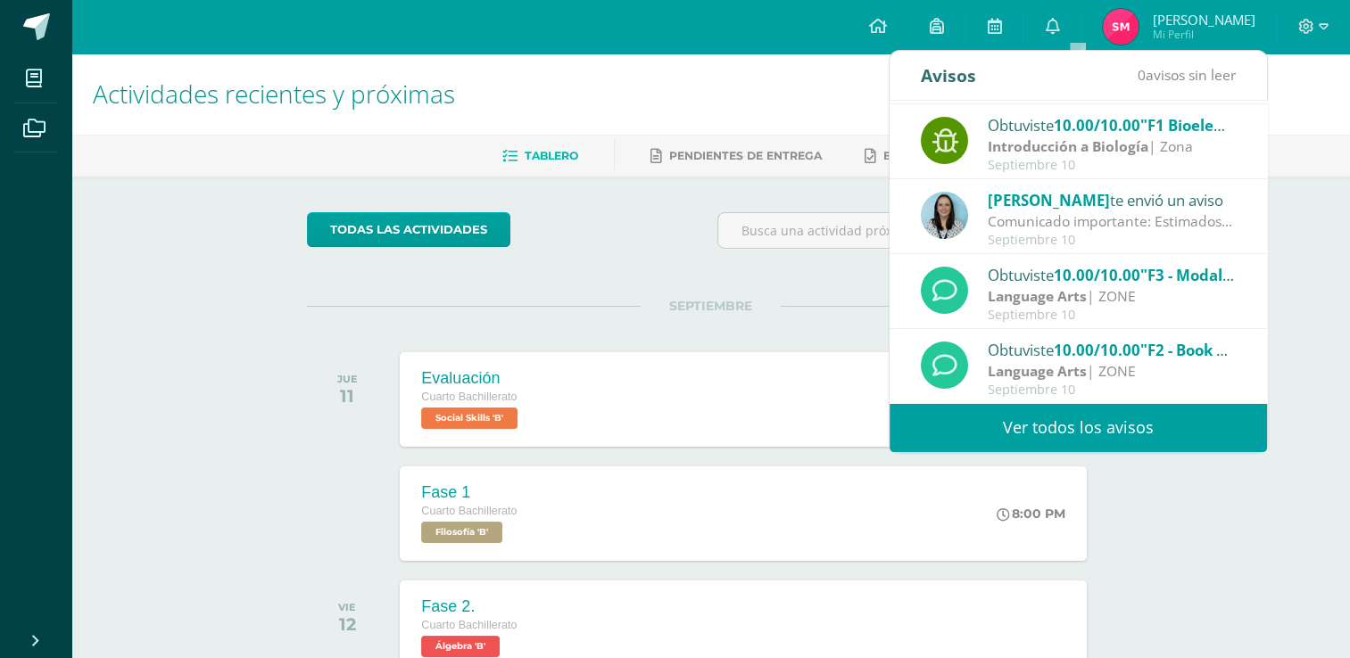
scroll to position [296, 0]
click at [1085, 426] on link "Ver todos los avisos" at bounding box center [1077, 427] width 377 height 49
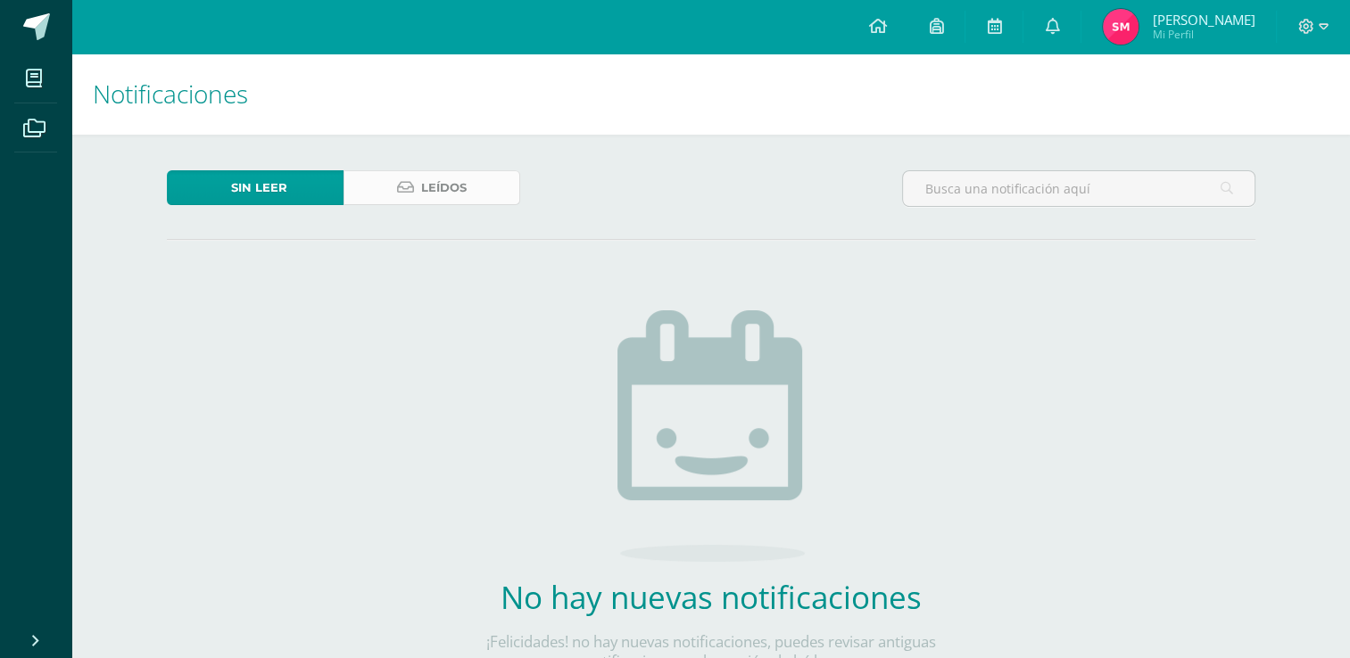
click at [447, 194] on span "Leídos" at bounding box center [443, 187] width 45 height 33
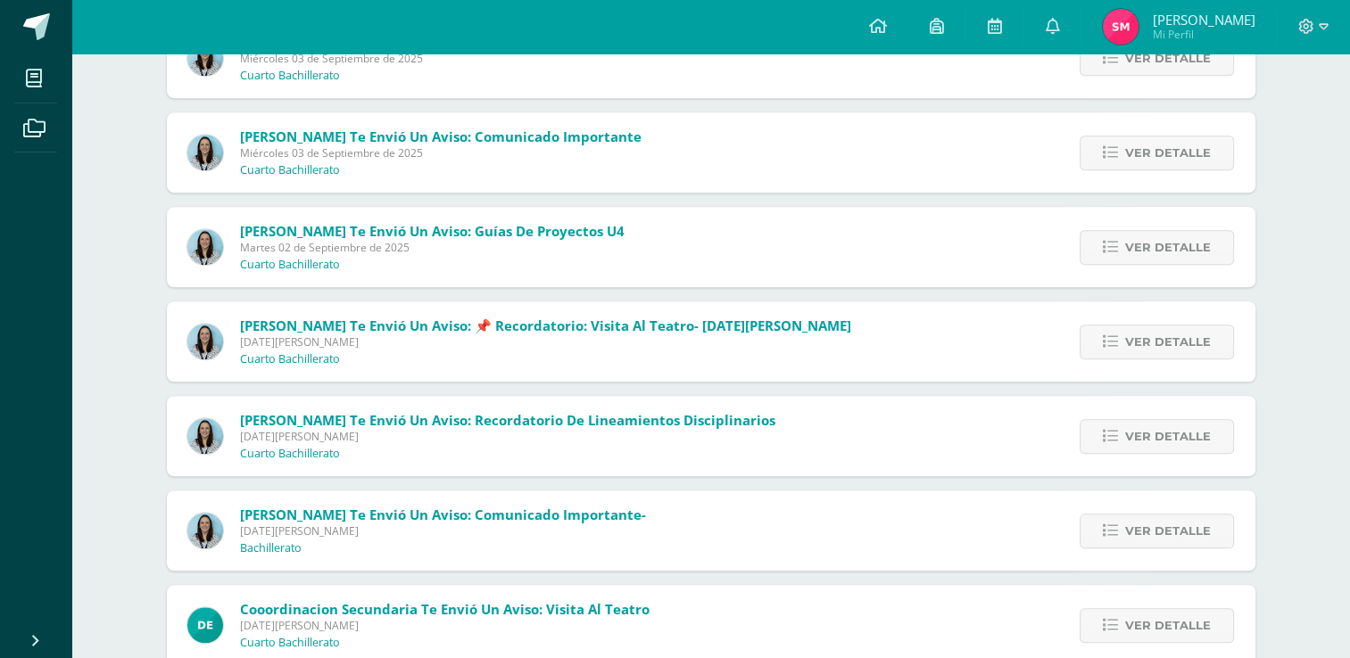
scroll to position [1114, 0]
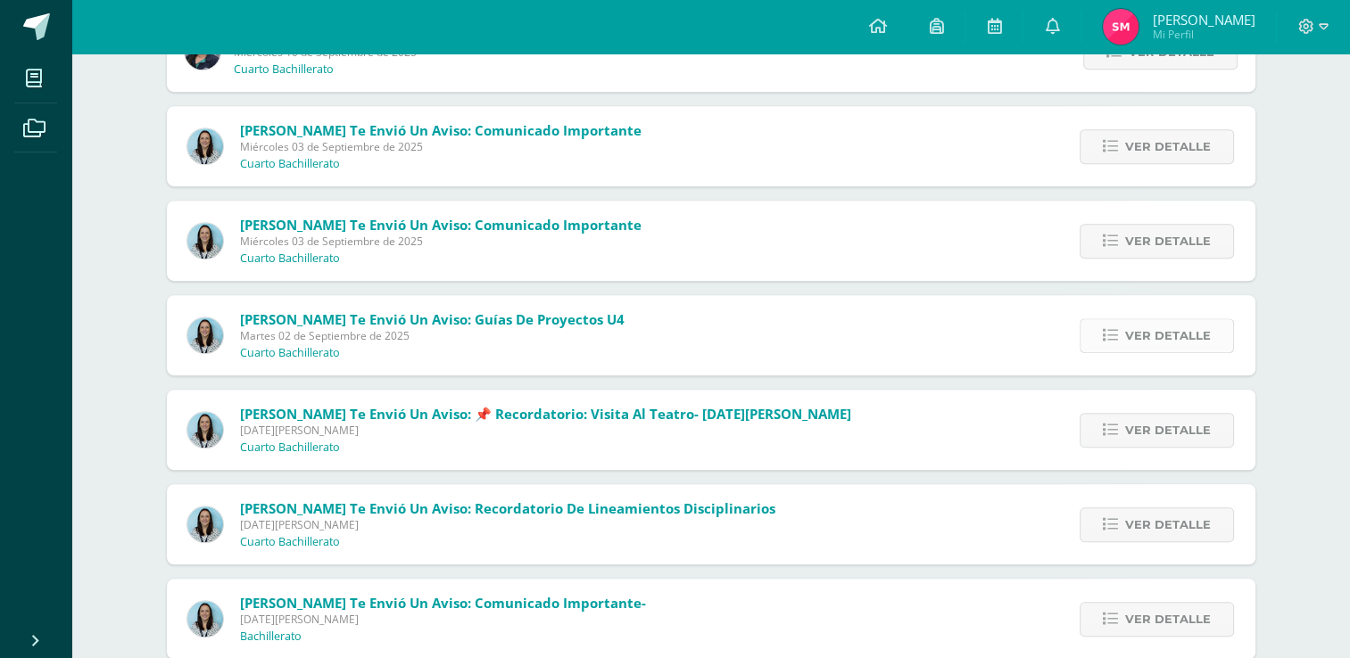
click at [1188, 345] on span "Ver detalle" at bounding box center [1168, 335] width 86 height 33
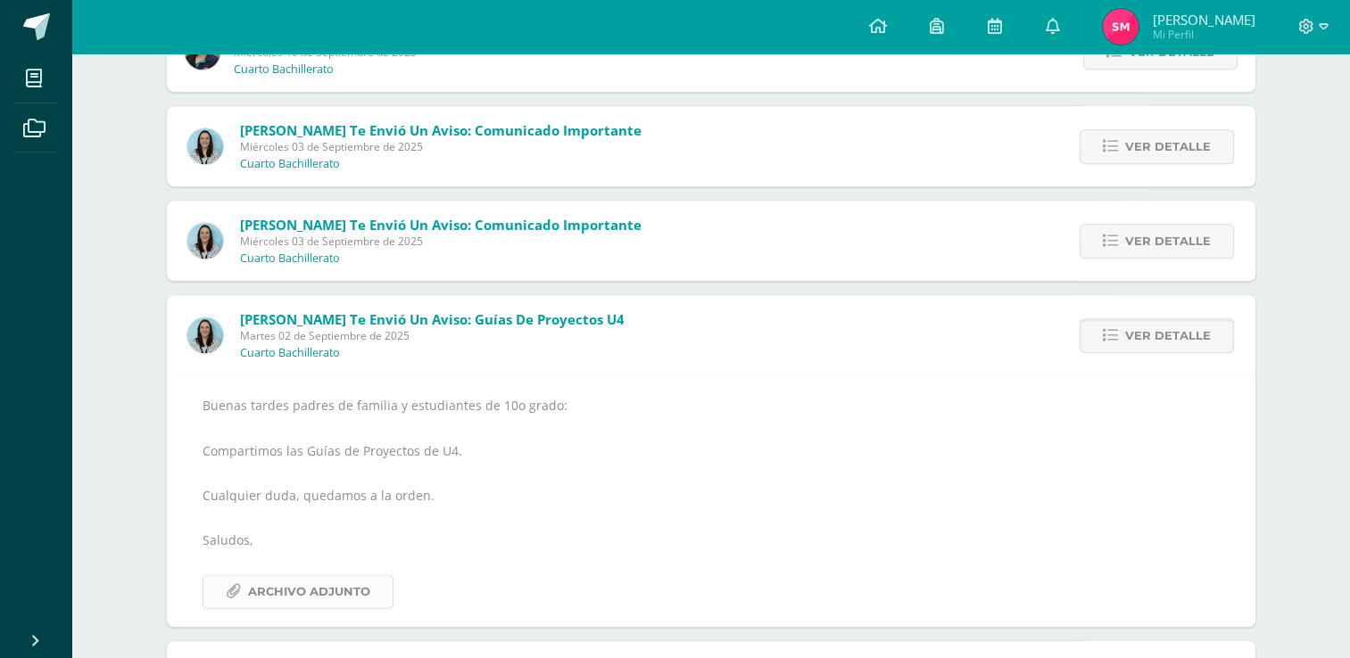
click at [309, 580] on span "Archivo Adjunto" at bounding box center [309, 591] width 122 height 33
